Goal: Task Accomplishment & Management: Use online tool/utility

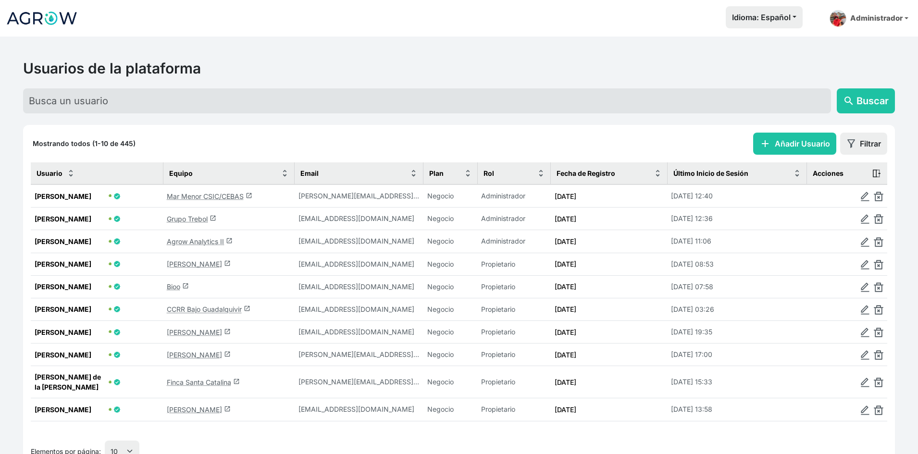
click at [180, 198] on link "Mar Menor CSIC/CEBAS launch" at bounding box center [210, 196] width 86 height 8
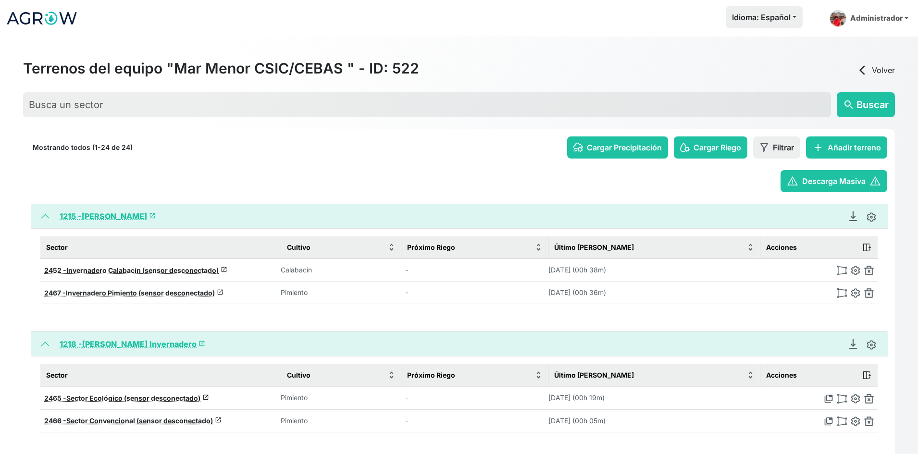
click at [133, 217] on link "1215 - [PERSON_NAME] launch" at bounding box center [108, 216] width 96 height 10
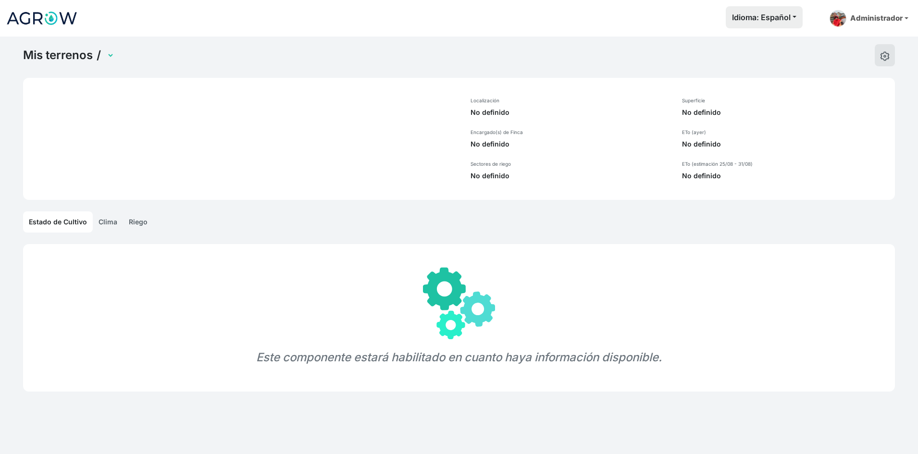
select select "1215"
select select "437"
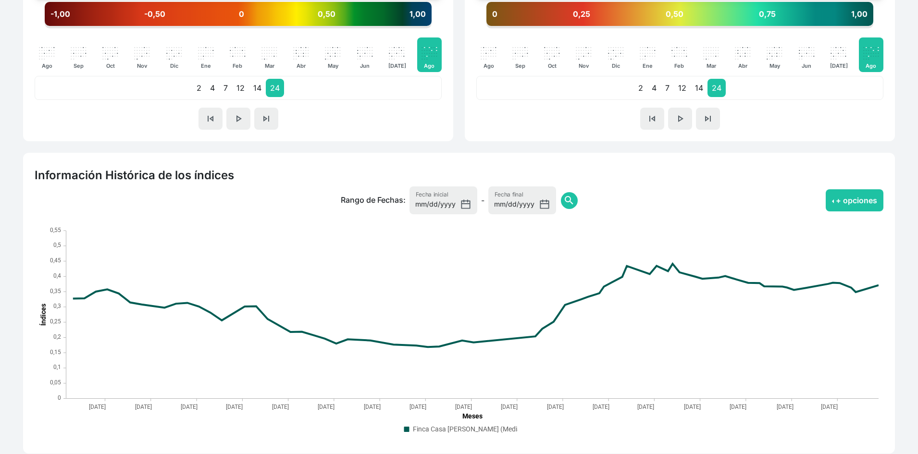
scroll to position [602, 0]
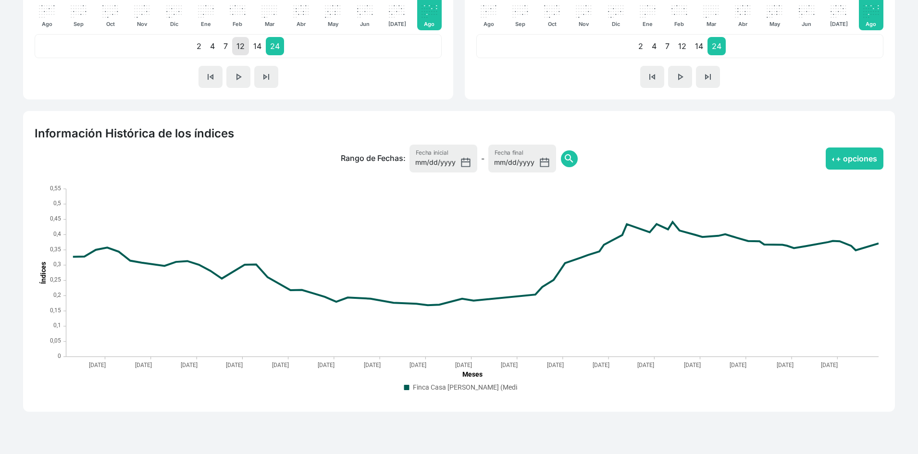
click at [243, 50] on p "12" at bounding box center [240, 46] width 17 height 18
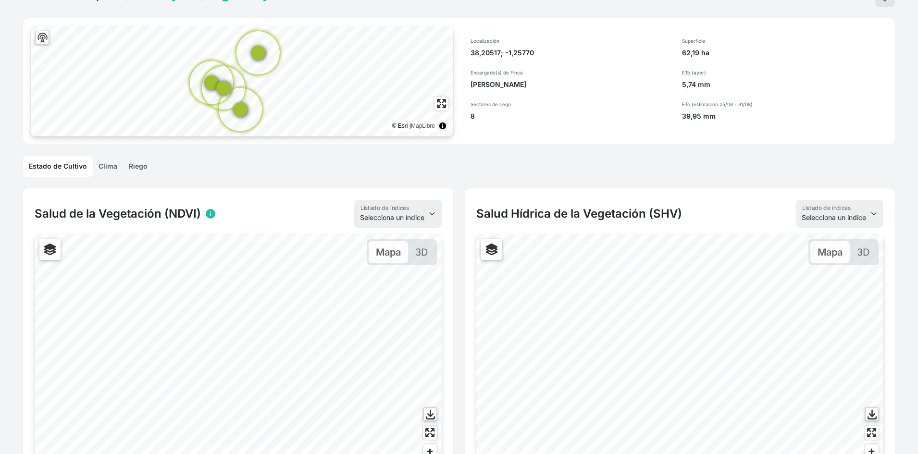
scroll to position [0, 0]
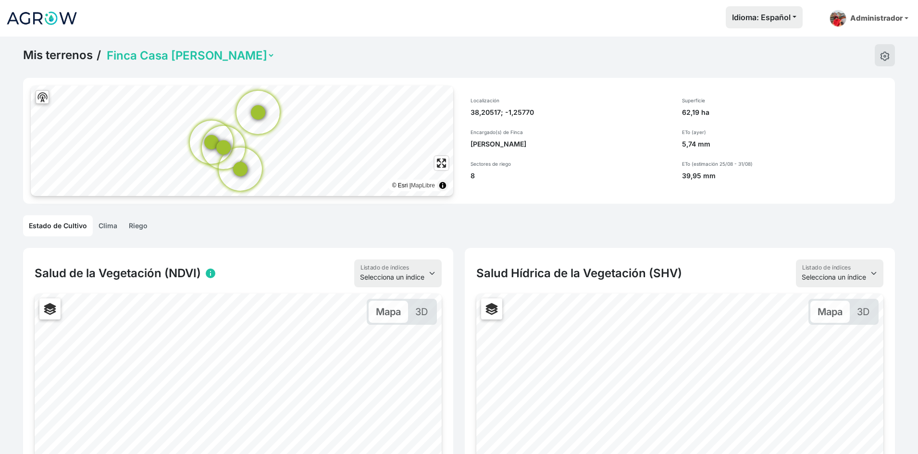
click at [68, 16] on img at bounding box center [42, 18] width 72 height 24
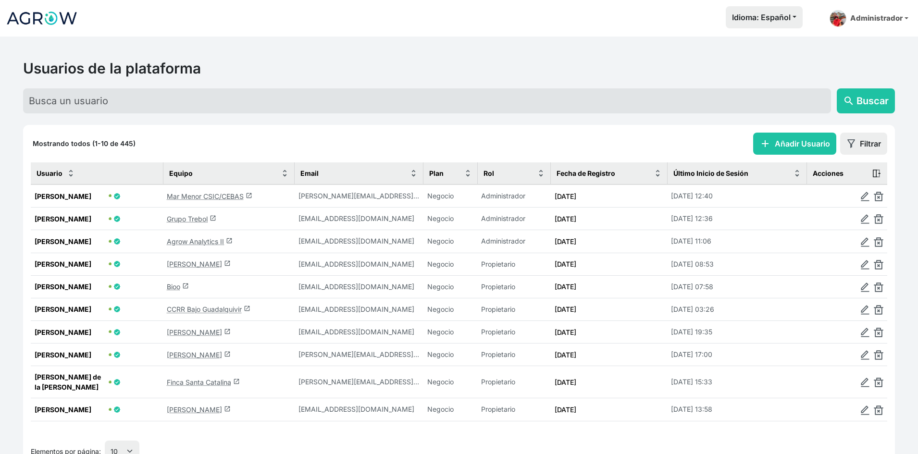
click at [194, 221] on link "Grupo Trebol launch" at bounding box center [191, 219] width 49 height 8
click at [197, 264] on link "Jorge Ramirez launch" at bounding box center [199, 264] width 64 height 8
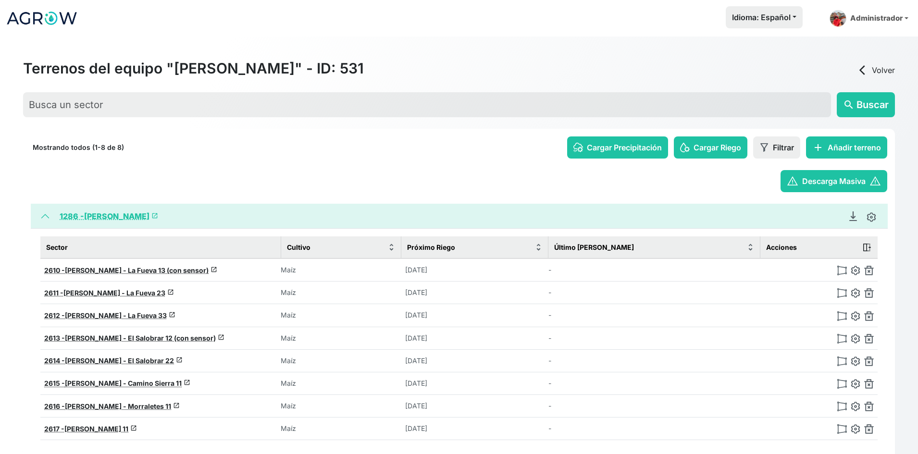
click at [124, 216] on link "1286 - Jorge Ramirez launch" at bounding box center [109, 216] width 98 height 10
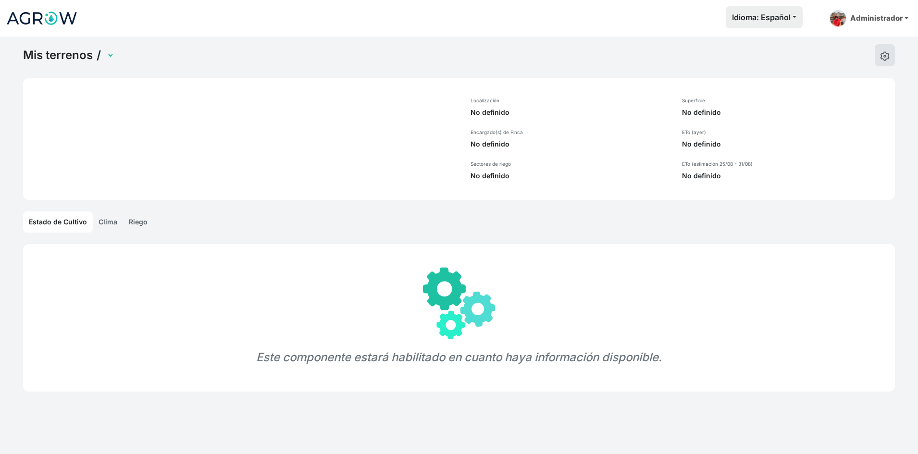
select select "1286"
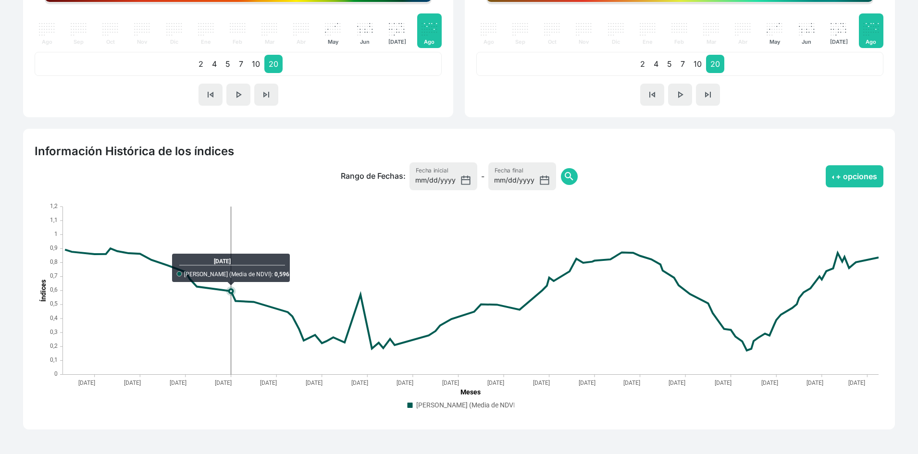
scroll to position [602, 0]
